Goal: Transaction & Acquisition: Purchase product/service

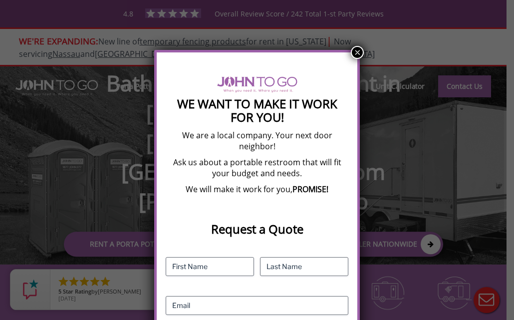
click at [361, 53] on button "×" at bounding box center [357, 52] width 13 height 13
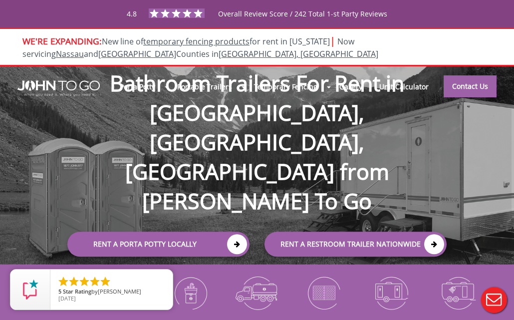
click at [512, 111] on div at bounding box center [257, 160] width 514 height 320
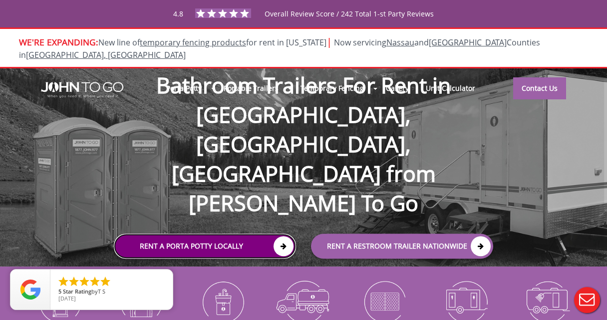
click at [281, 236] on icon at bounding box center [284, 246] width 20 height 20
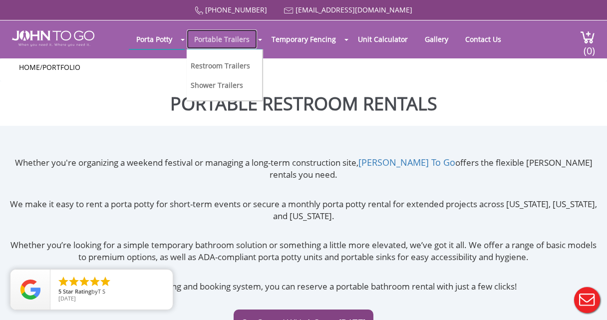
click at [243, 42] on link "Portable Trailers" at bounding box center [222, 38] width 70 height 19
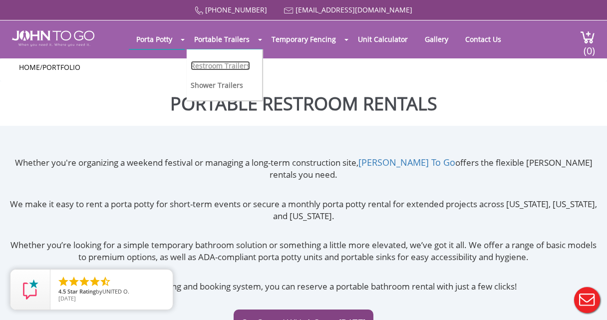
click at [237, 66] on link "Restroom Trailers" at bounding box center [220, 65] width 59 height 9
